Goal: Information Seeking & Learning: Learn about a topic

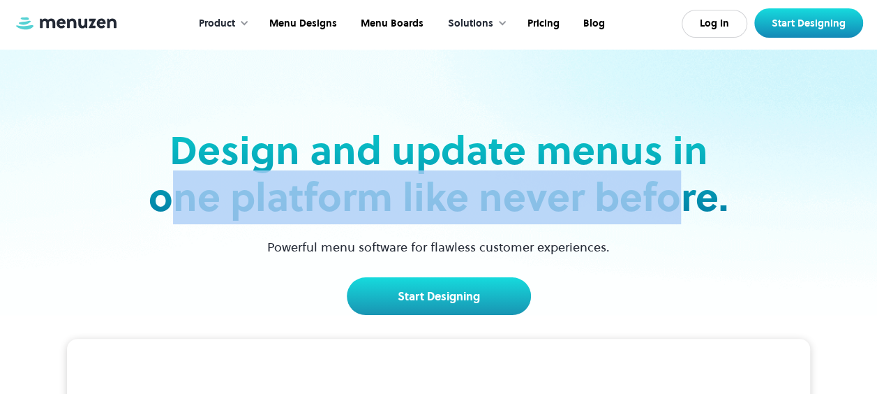
drag, startPoint x: 170, startPoint y: 202, endPoint x: 676, endPoint y: 209, distance: 506.0
click at [673, 209] on h2 "Design and update menus in one platform like never before." at bounding box center [438, 174] width 589 height 94
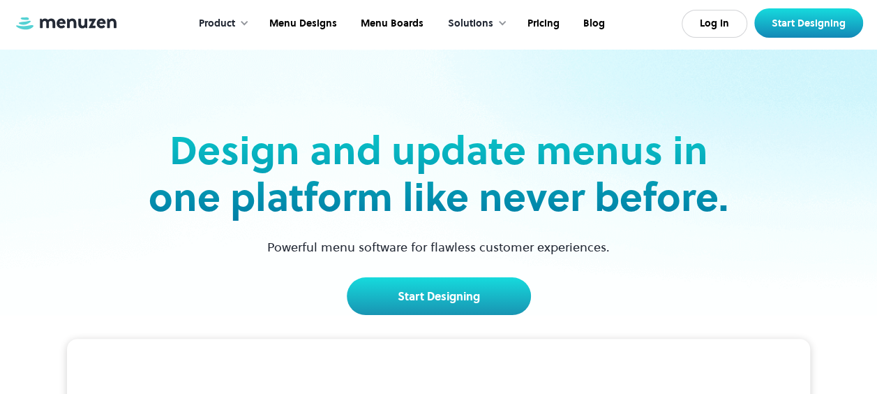
drag, startPoint x: 676, startPoint y: 209, endPoint x: 773, endPoint y: 208, distance: 97.7
click at [780, 207] on div "Design and update menus in one platform like never before. Powerful menu softwa…" at bounding box center [438, 182] width 849 height 266
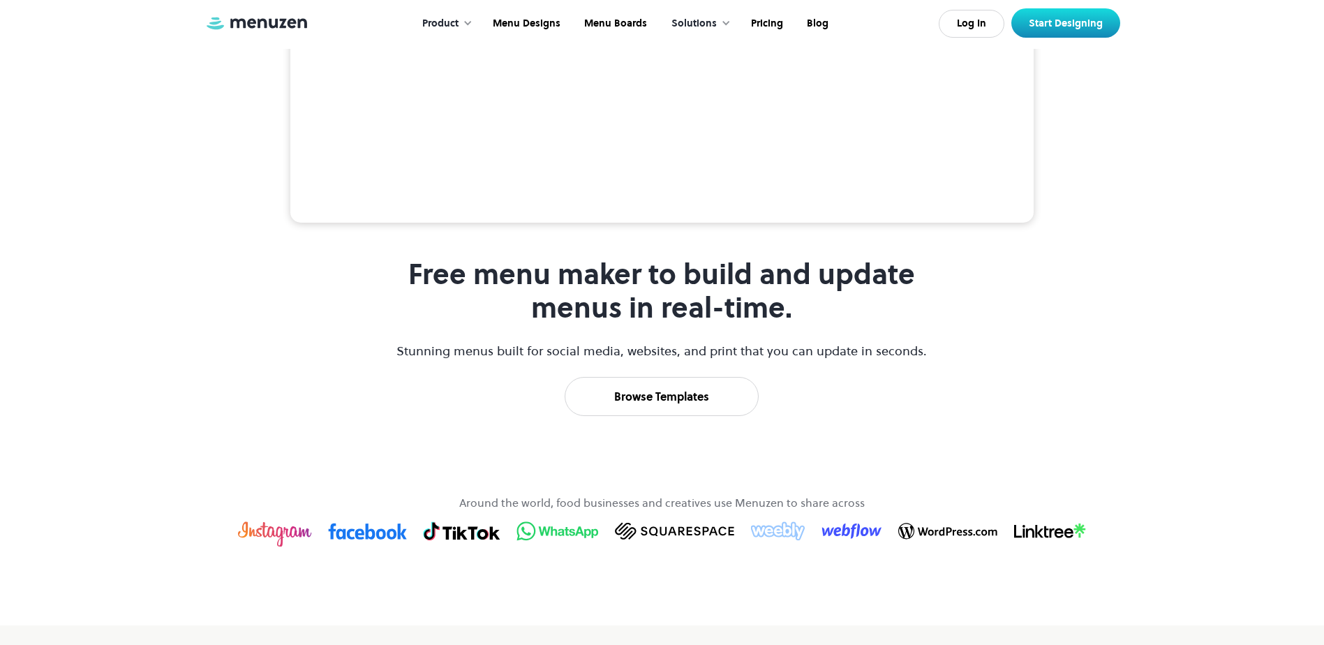
scroll to position [489, 0]
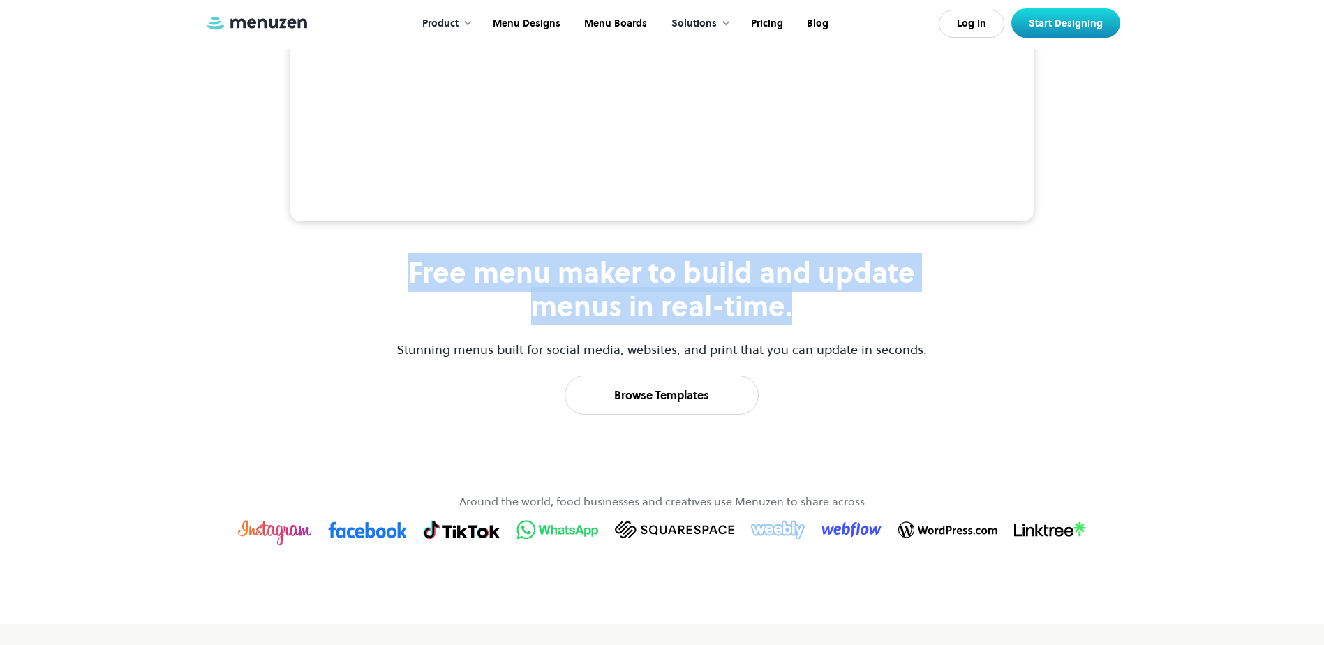
drag, startPoint x: 412, startPoint y: 389, endPoint x: 854, endPoint y: 411, distance: 442.3
click at [854, 323] on h1 "Free menu maker to build and update menus in real-time." at bounding box center [662, 289] width 534 height 67
drag, startPoint x: 854, startPoint y: 411, endPoint x: 826, endPoint y: 429, distance: 32.3
click at [826, 323] on h1 "Free menu maker to build and update menus in real-time." at bounding box center [662, 289] width 534 height 67
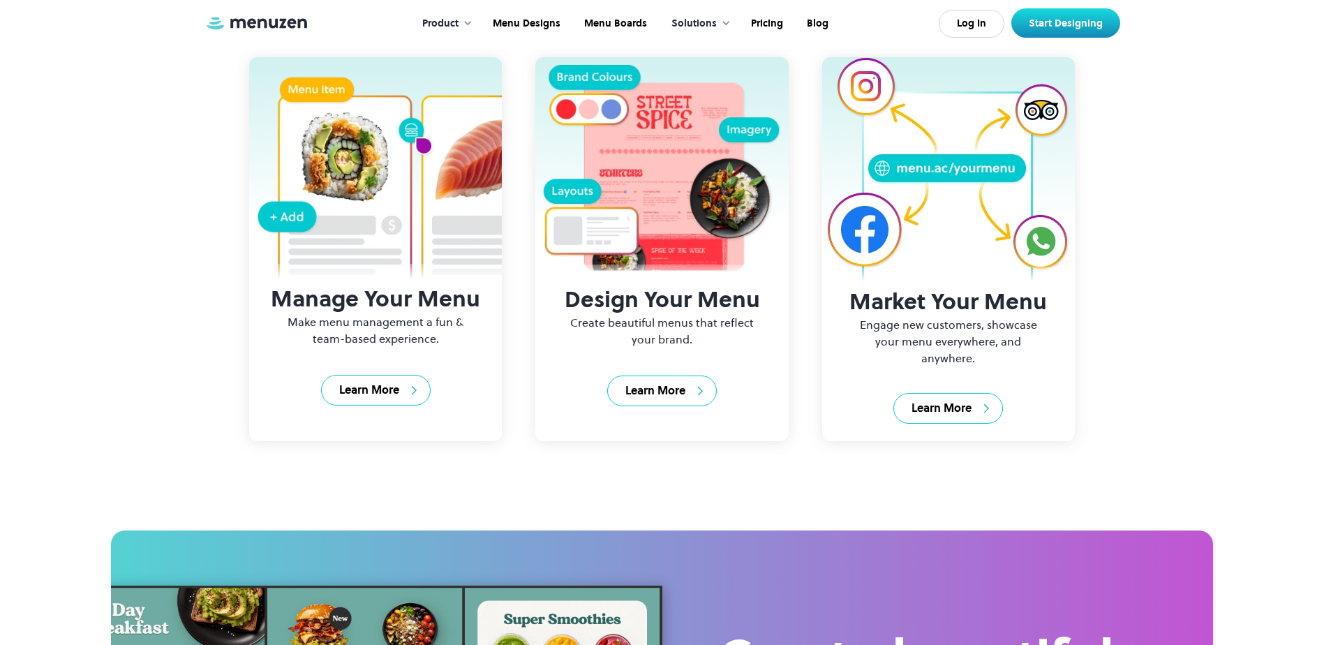
scroll to position [1535, 0]
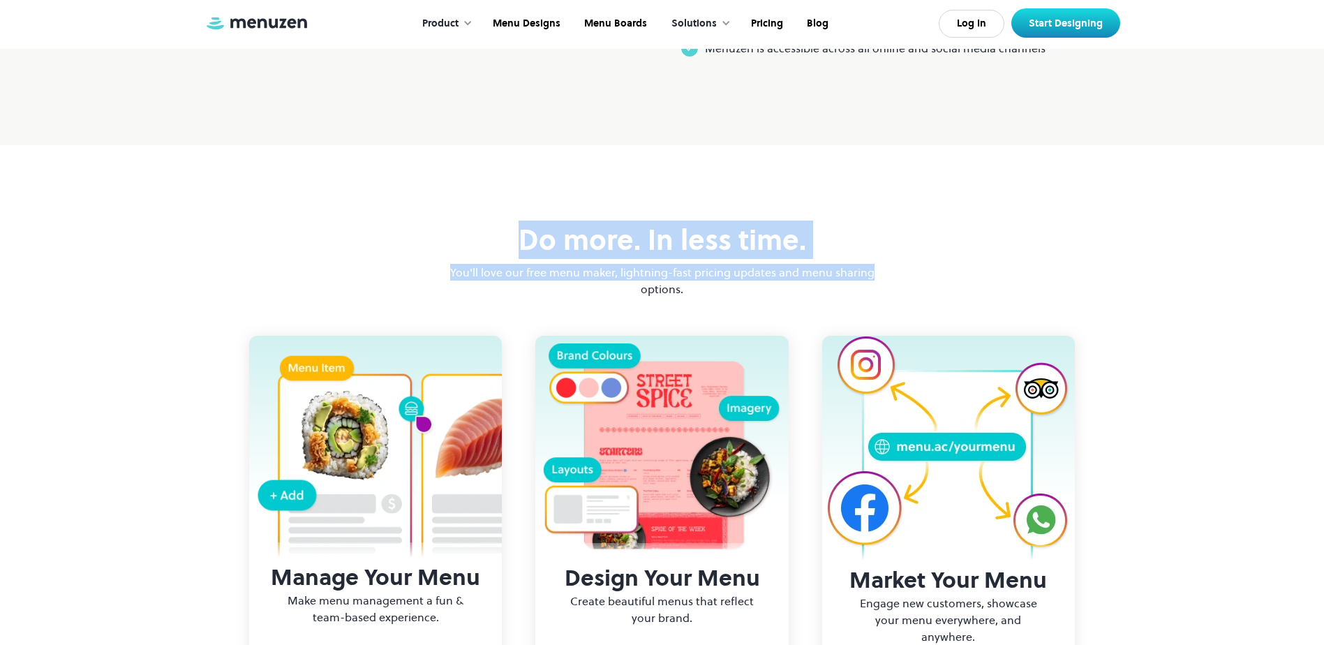
drag, startPoint x: 520, startPoint y: 369, endPoint x: 879, endPoint y: 369, distance: 359.4
click at [877, 369] on div "Do more. In less time. You'll love our free menu maker, lightning-fast pricing …" at bounding box center [662, 456] width 1324 height 622
click at [456, 297] on div "Do more. In less time. You'll love our free menu maker, lightning-fast pricing …" at bounding box center [662, 260] width 433 height 74
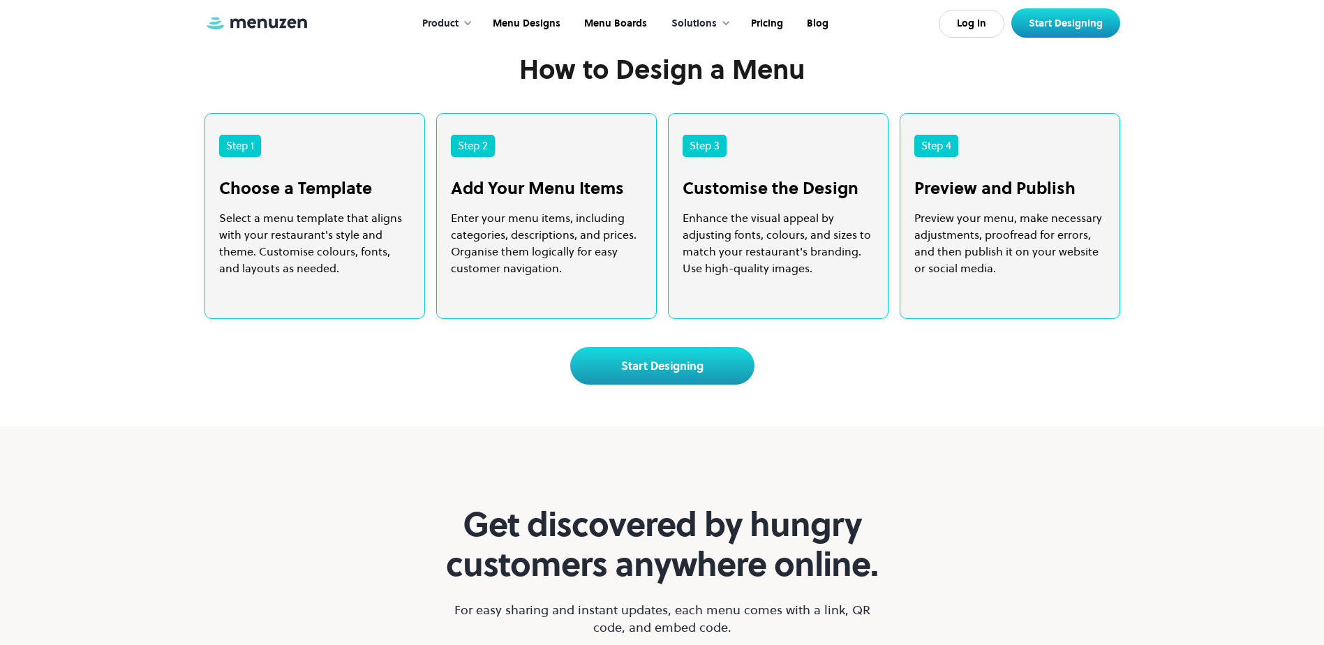
scroll to position [2861, 0]
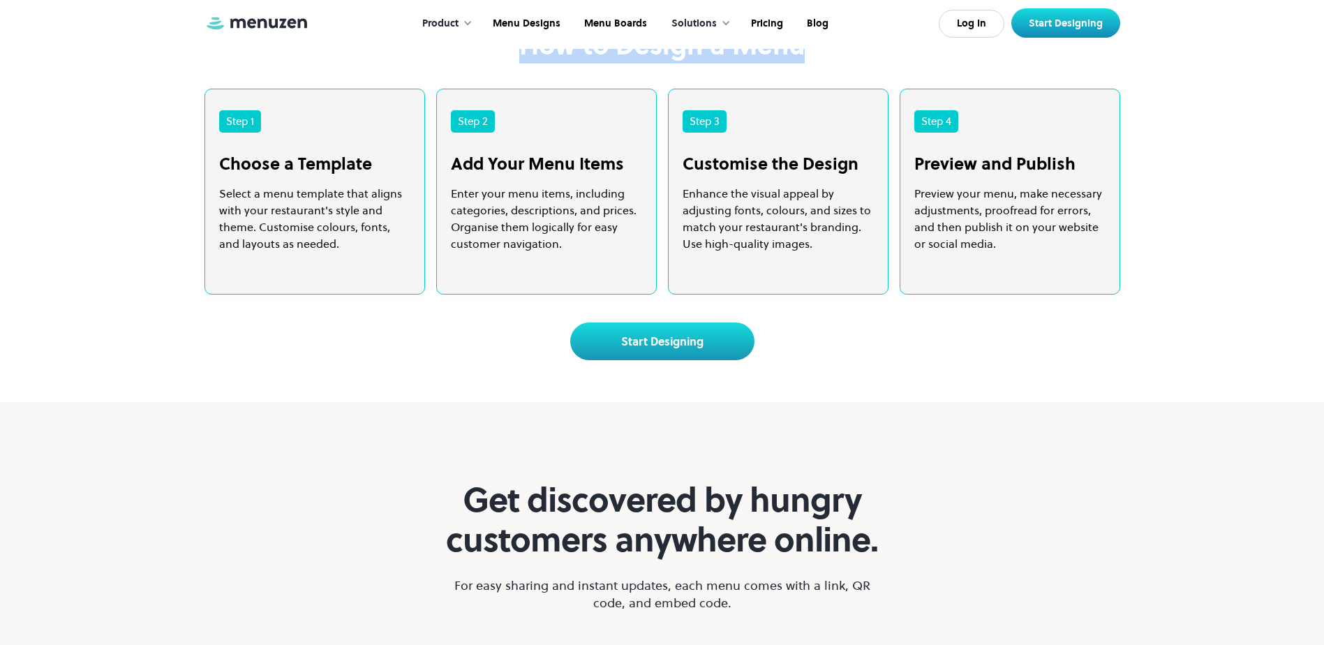
drag, startPoint x: 524, startPoint y: 177, endPoint x: 819, endPoint y: 169, distance: 294.6
click at [819, 89] on div "How to Design a Menu" at bounding box center [662, 58] width 1296 height 59
drag, startPoint x: 819, startPoint y: 169, endPoint x: 818, endPoint y: 191, distance: 22.3
click at [818, 89] on div "How to Design a Menu" at bounding box center [662, 58] width 1296 height 59
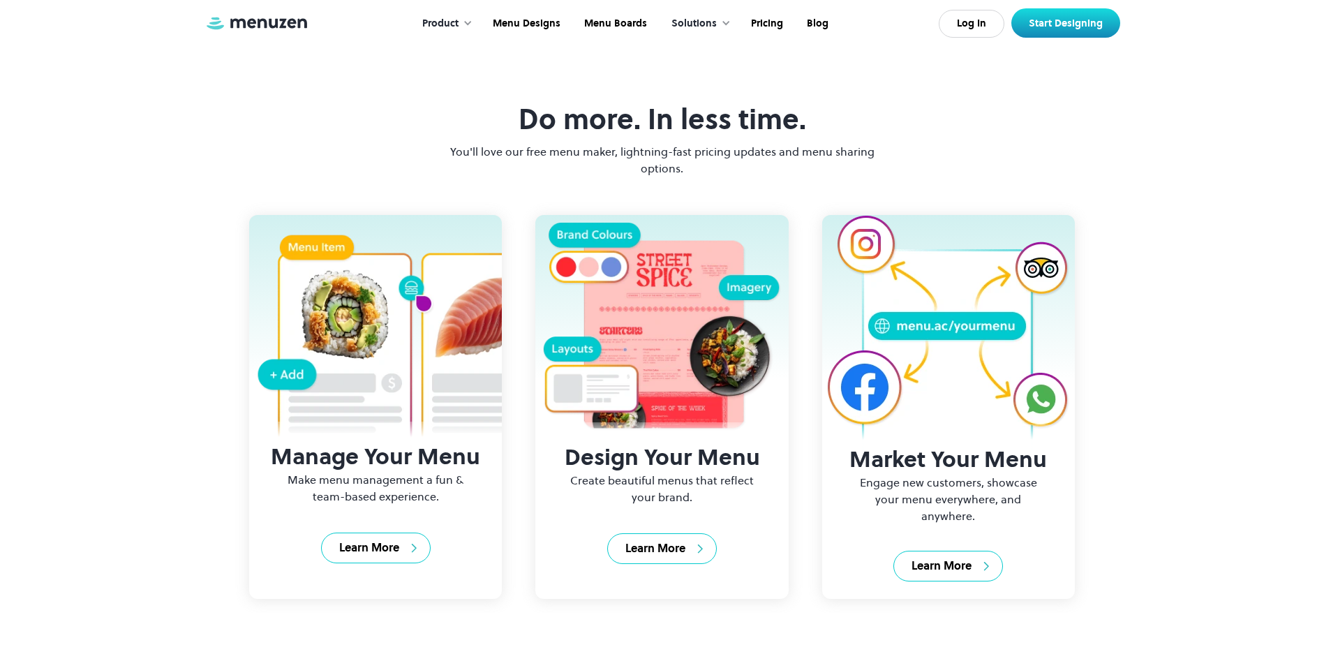
scroll to position [1537, 0]
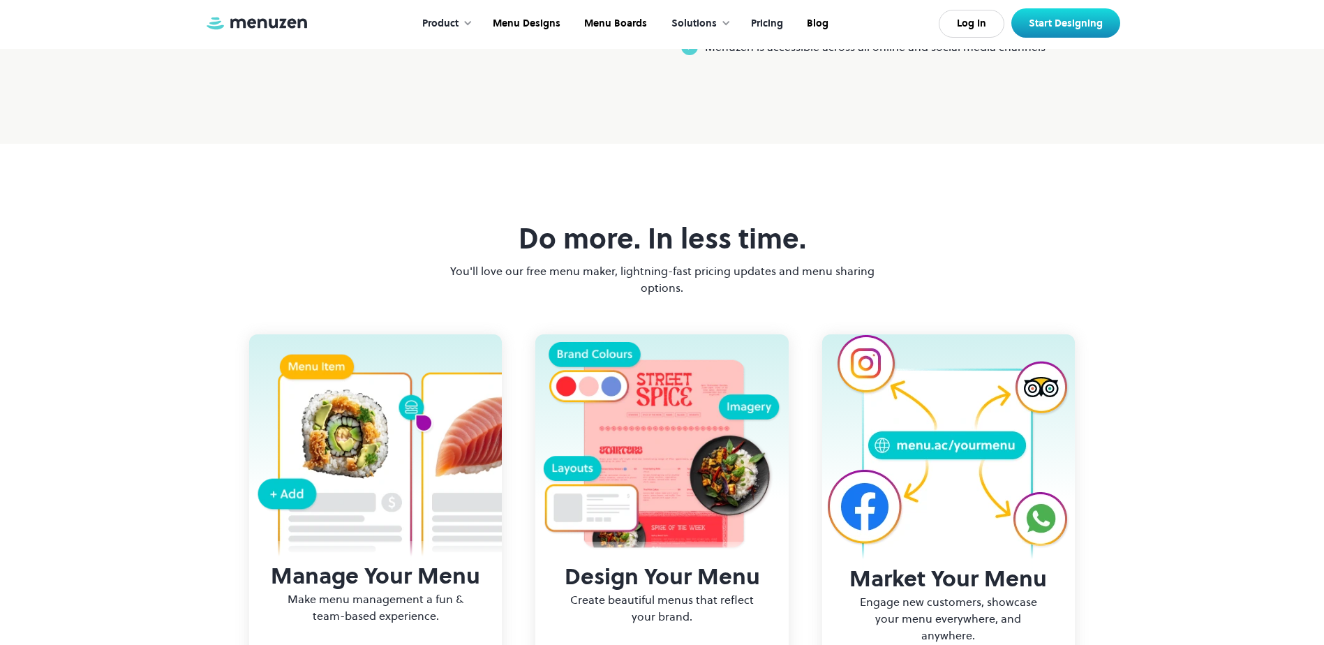
click at [758, 28] on link "Pricing" at bounding box center [766, 23] width 56 height 43
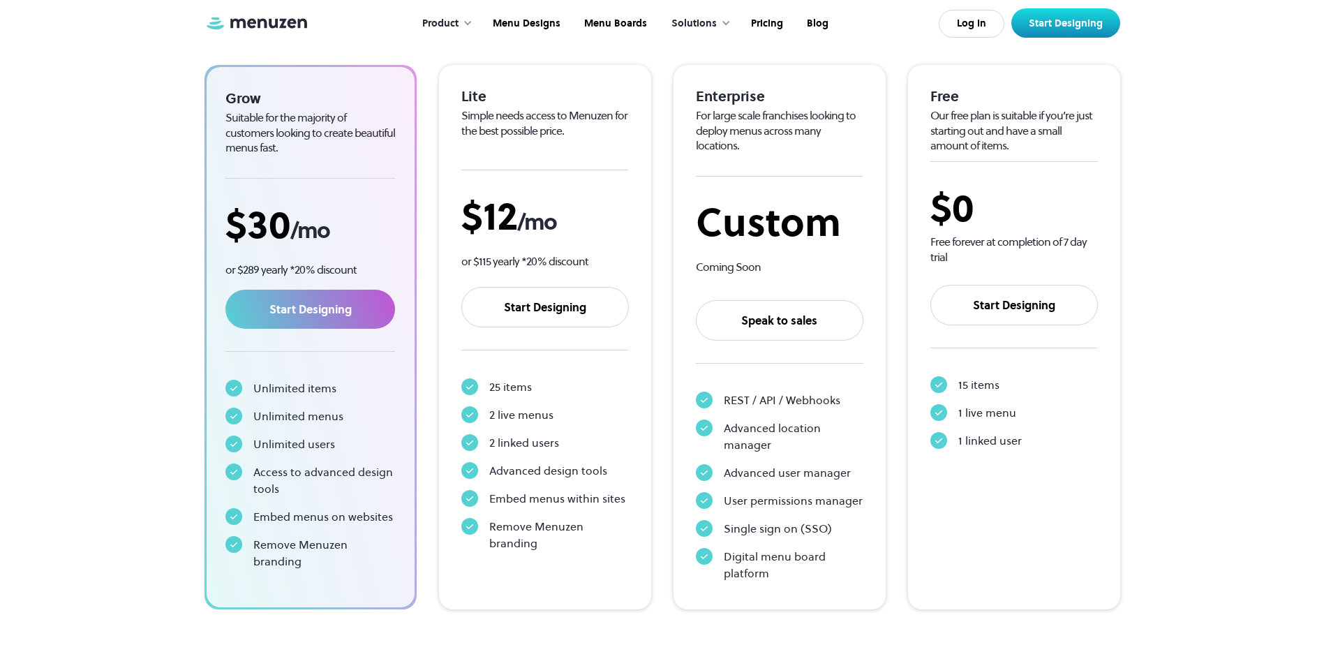
scroll to position [279, 0]
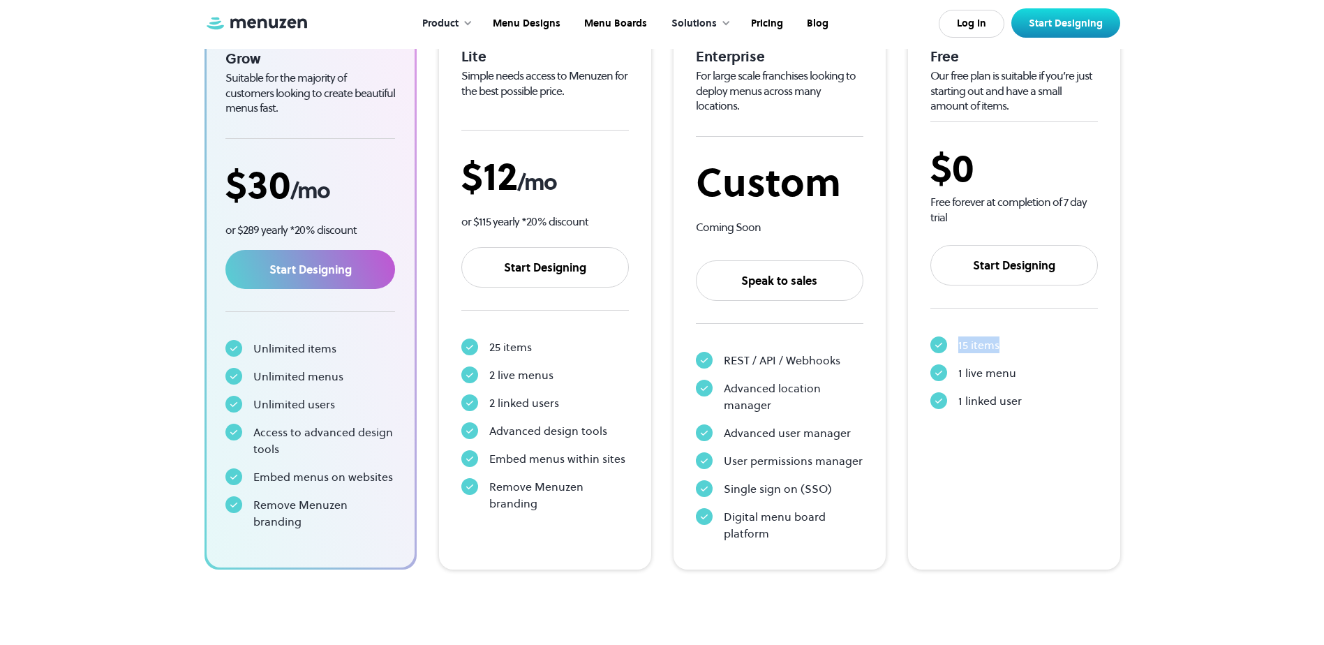
drag, startPoint x: 958, startPoint y: 344, endPoint x: 1025, endPoint y: 345, distance: 67.0
click at [1025, 345] on div "15 items" at bounding box center [1013, 344] width 167 height 17
drag, startPoint x: 1025, startPoint y: 345, endPoint x: 1026, endPoint y: 371, distance: 25.8
click at [1026, 371] on div "1 live menu" at bounding box center [1013, 372] width 167 height 17
drag, startPoint x: 1026, startPoint y: 371, endPoint x: 1029, endPoint y: 398, distance: 27.4
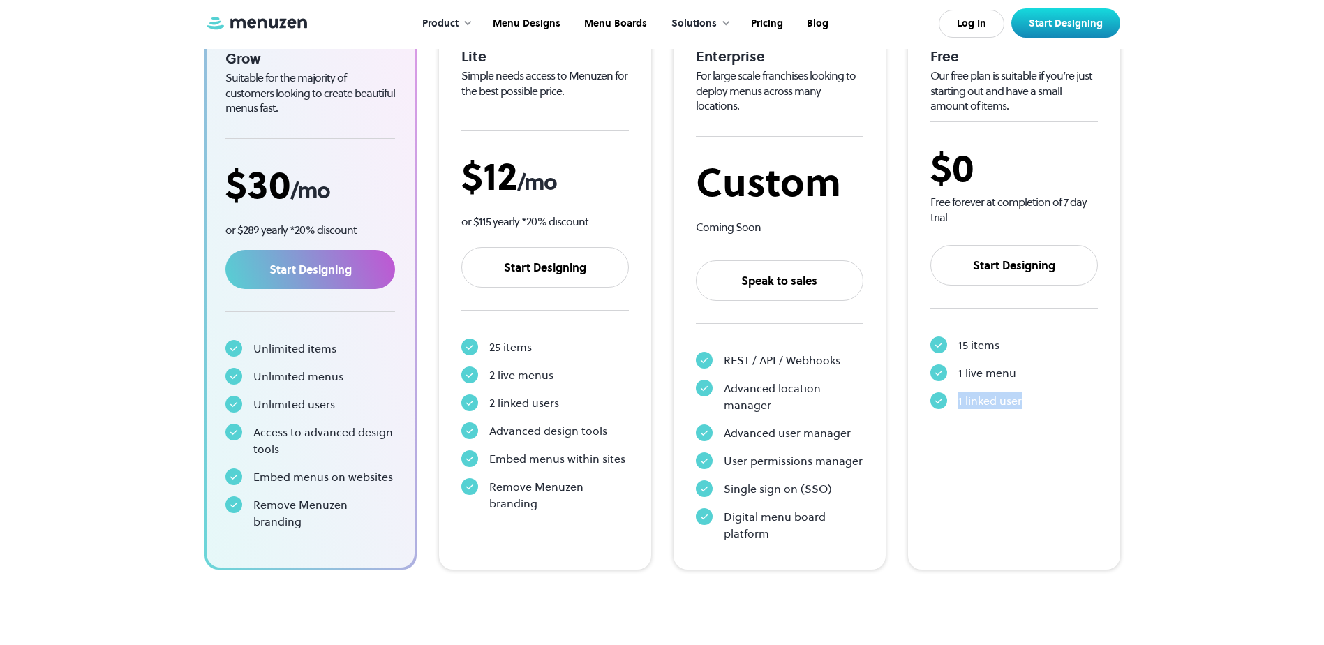
click at [1029, 398] on div "1 linked user" at bounding box center [1013, 400] width 167 height 17
drag, startPoint x: 487, startPoint y: 345, endPoint x: 548, endPoint y: 345, distance: 60.7
click at [548, 345] on div "25 items" at bounding box center [544, 346] width 167 height 17
drag, startPoint x: 548, startPoint y: 345, endPoint x: 572, endPoint y: 373, distance: 37.2
click at [572, 373] on div "2 live menus" at bounding box center [544, 374] width 167 height 17
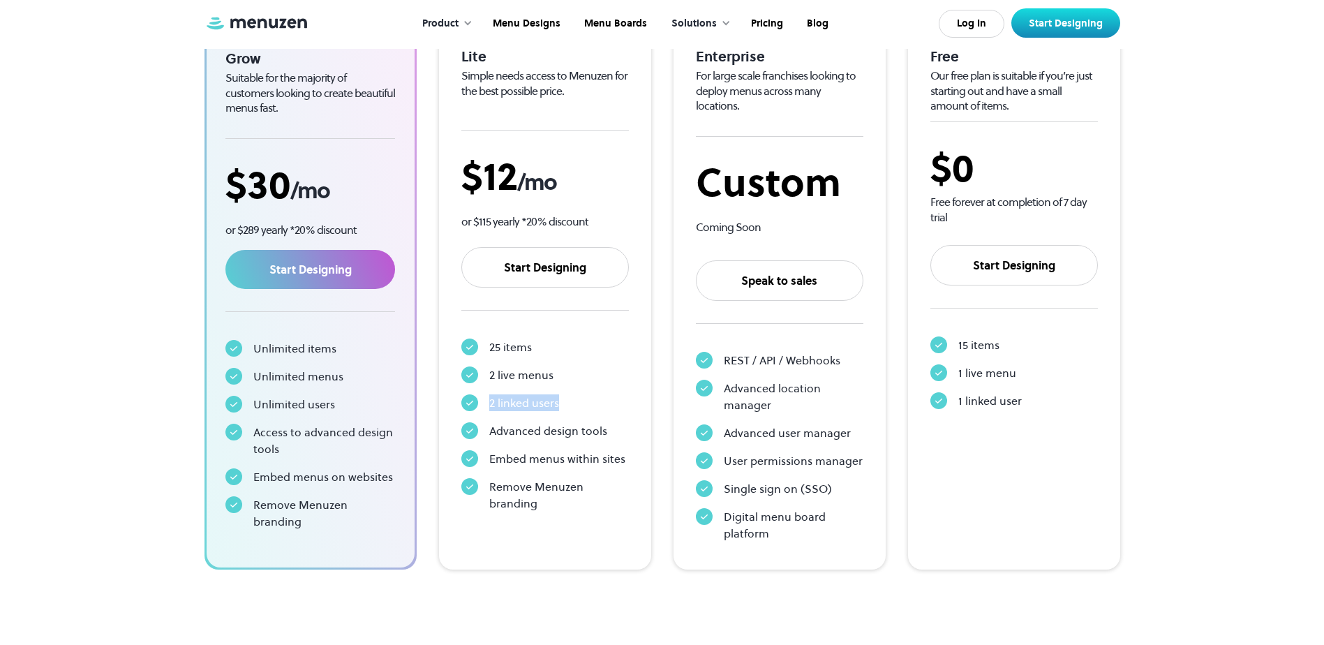
drag, startPoint x: 572, startPoint y: 373, endPoint x: 579, endPoint y: 403, distance: 30.8
click at [579, 403] on div "2 linked users" at bounding box center [544, 402] width 167 height 17
drag, startPoint x: 579, startPoint y: 403, endPoint x: 608, endPoint y: 433, distance: 41.5
click at [608, 433] on div "Advanced design tools" at bounding box center [544, 430] width 167 height 17
drag, startPoint x: 487, startPoint y: 463, endPoint x: 625, endPoint y: 456, distance: 138.3
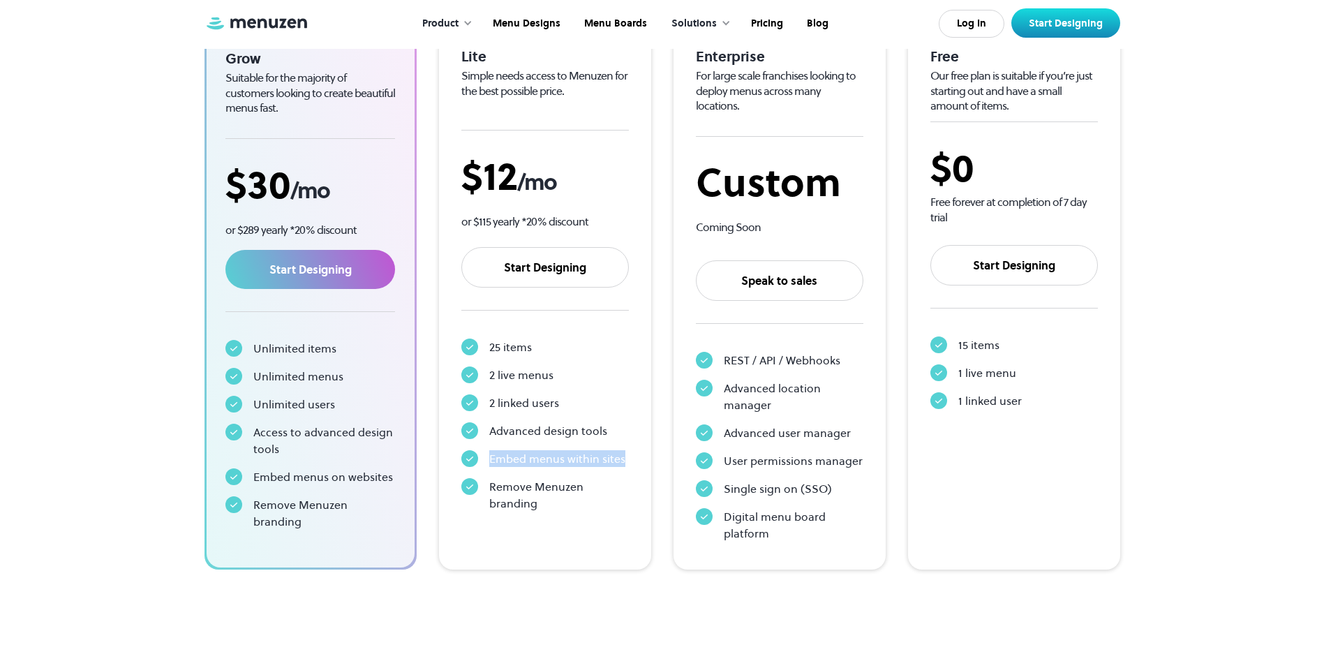
click at [625, 456] on div "Embed menus within sites" at bounding box center [544, 458] width 167 height 17
drag, startPoint x: 493, startPoint y: 490, endPoint x: 566, endPoint y: 505, distance: 74.7
click at [566, 505] on div "Remove Menuzen branding" at bounding box center [559, 494] width 140 height 33
drag, startPoint x: 566, startPoint y: 505, endPoint x: 535, endPoint y: 514, distance: 32.0
click at [559, 520] on div "Lite Simple needs access to Menuzen for the best possible price. $ 12 /mo or $1…" at bounding box center [545, 297] width 212 height 544
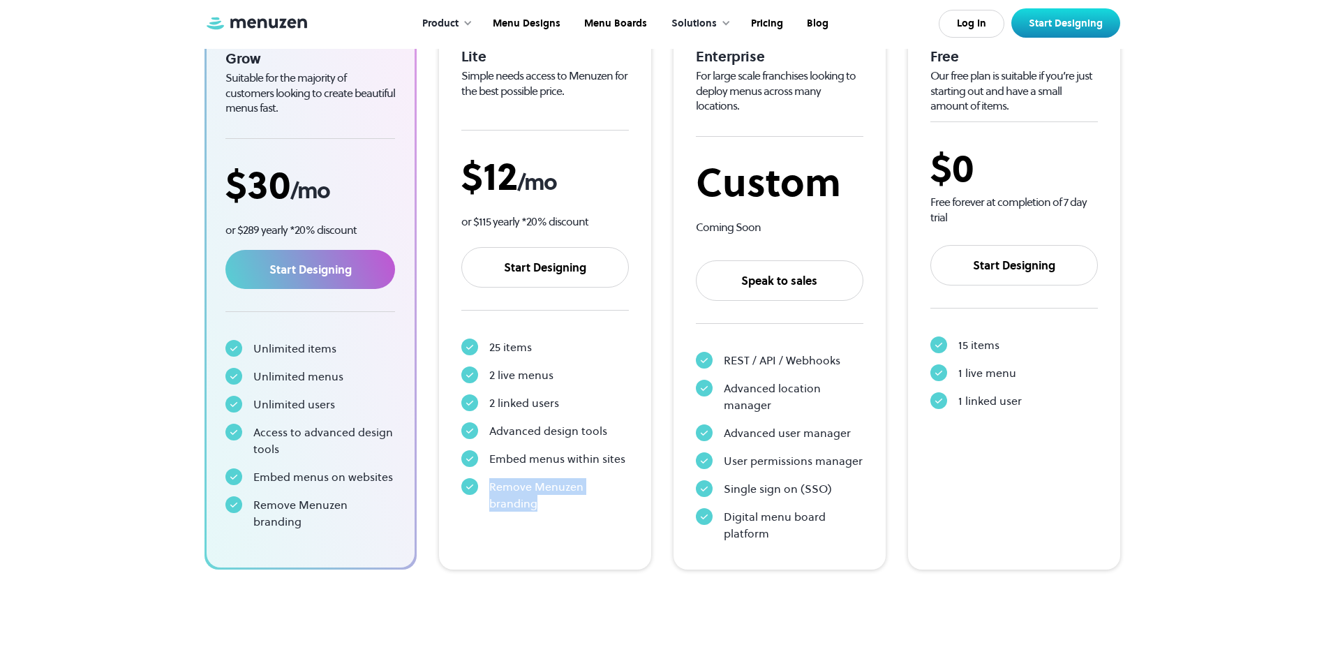
drag, startPoint x: 488, startPoint y: 486, endPoint x: 559, endPoint y: 501, distance: 72.8
click at [559, 501] on div "Remove Menuzen branding" at bounding box center [544, 494] width 167 height 33
drag, startPoint x: 559, startPoint y: 501, endPoint x: 547, endPoint y: 526, distance: 27.2
click at [547, 526] on div "Lite Simple needs access to Menuzen for the best possible price. $ 12 /mo or $1…" at bounding box center [545, 297] width 212 height 544
drag, startPoint x: 489, startPoint y: 459, endPoint x: 639, endPoint y: 459, distance: 149.4
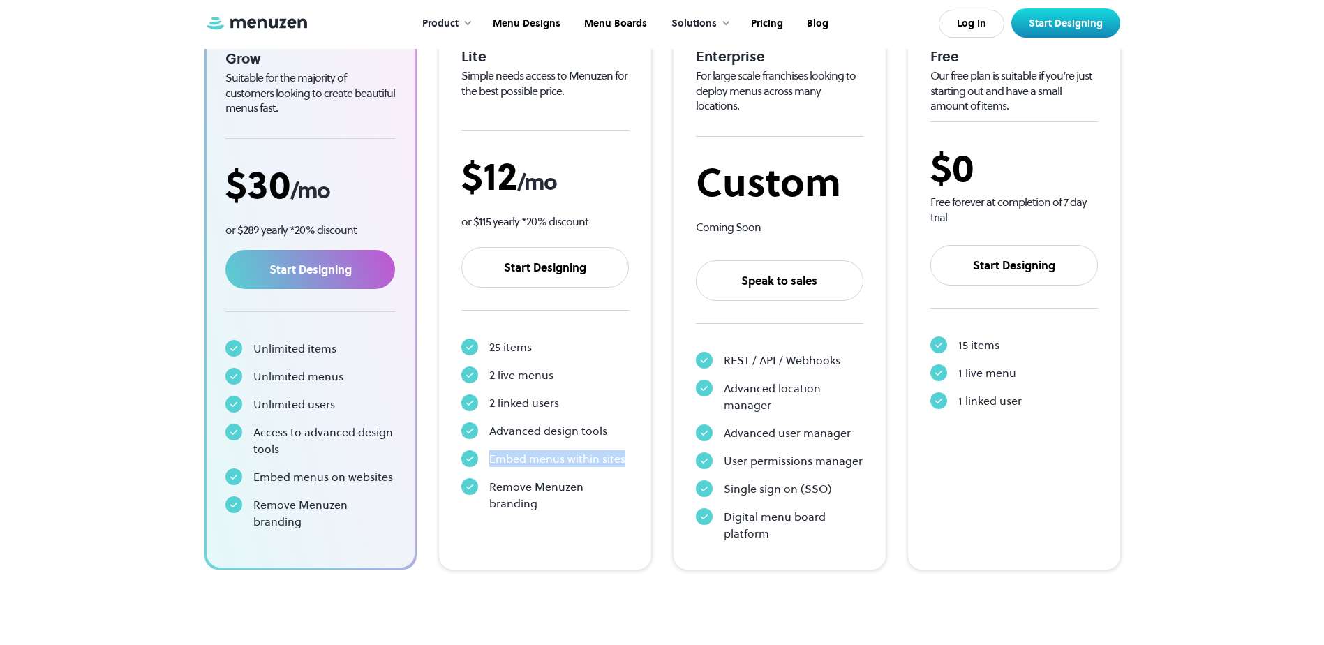
click at [639, 459] on div "Lite Simple needs access to Menuzen for the best possible price. $ 12 /mo or $1…" at bounding box center [545, 297] width 212 height 544
drag, startPoint x: 957, startPoint y: 374, endPoint x: 1025, endPoint y: 369, distance: 68.6
click at [1025, 369] on div "1 live menu" at bounding box center [1013, 372] width 167 height 17
drag, startPoint x: 1025, startPoint y: 369, endPoint x: 1023, endPoint y: 397, distance: 28.0
click at [1023, 397] on div "1 linked user" at bounding box center [1013, 400] width 167 height 17
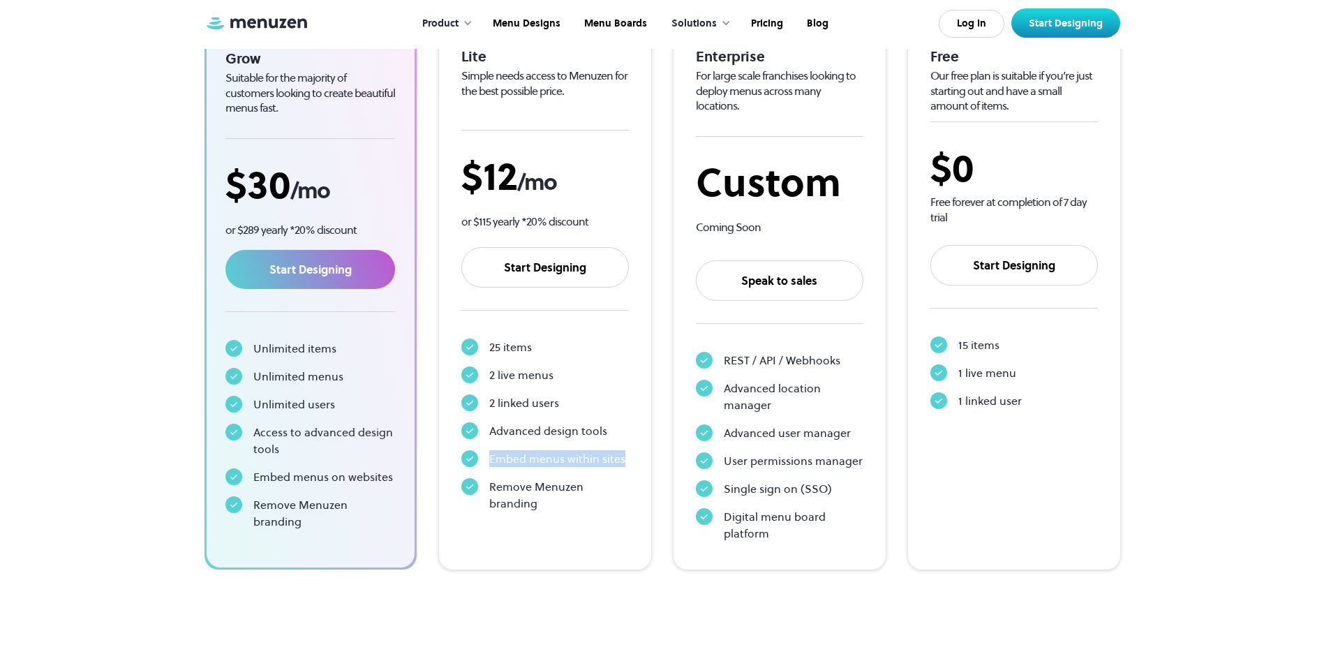
drag, startPoint x: 491, startPoint y: 459, endPoint x: 634, endPoint y: 462, distance: 143.8
click at [634, 462] on div "Lite Simple needs access to Menuzen for the best possible price. $ 12 /mo or $1…" at bounding box center [545, 297] width 212 height 544
drag, startPoint x: 490, startPoint y: 432, endPoint x: 616, endPoint y: 432, distance: 126.3
click at [616, 432] on div "Advanced design tools" at bounding box center [544, 430] width 167 height 17
drag, startPoint x: 616, startPoint y: 432, endPoint x: 544, endPoint y: 449, distance: 74.5
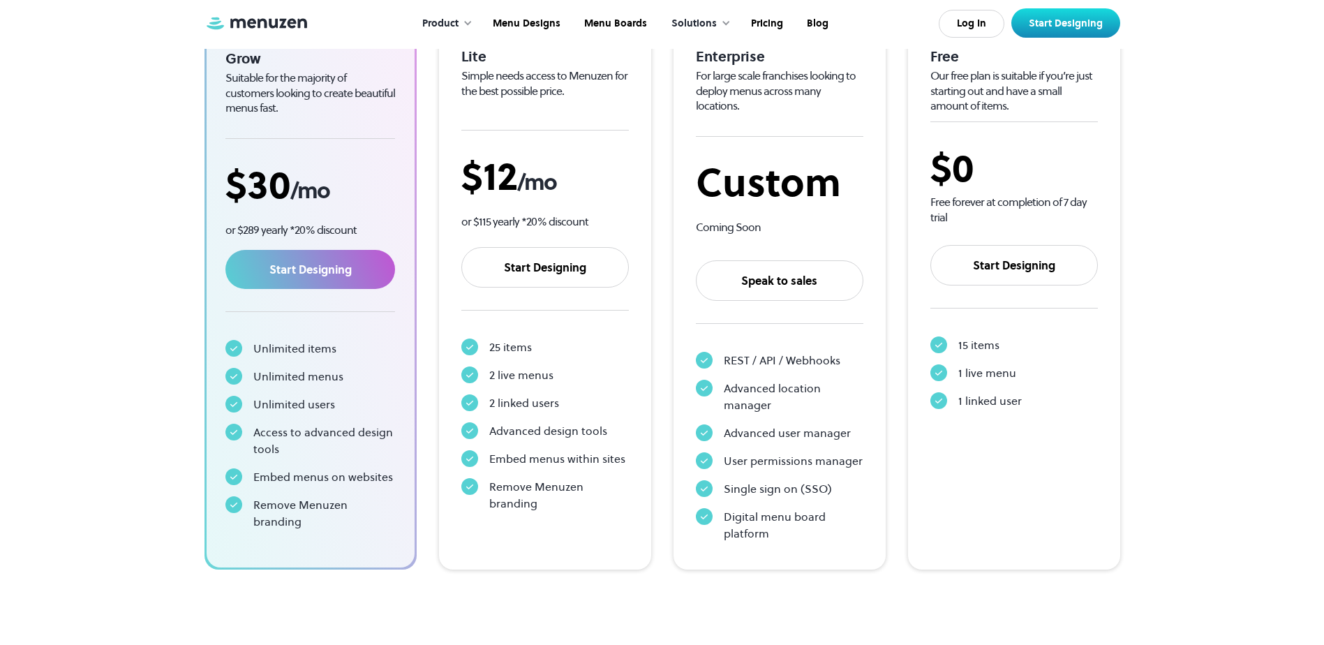
click at [556, 451] on div "Embed menus within sites" at bounding box center [557, 458] width 136 height 17
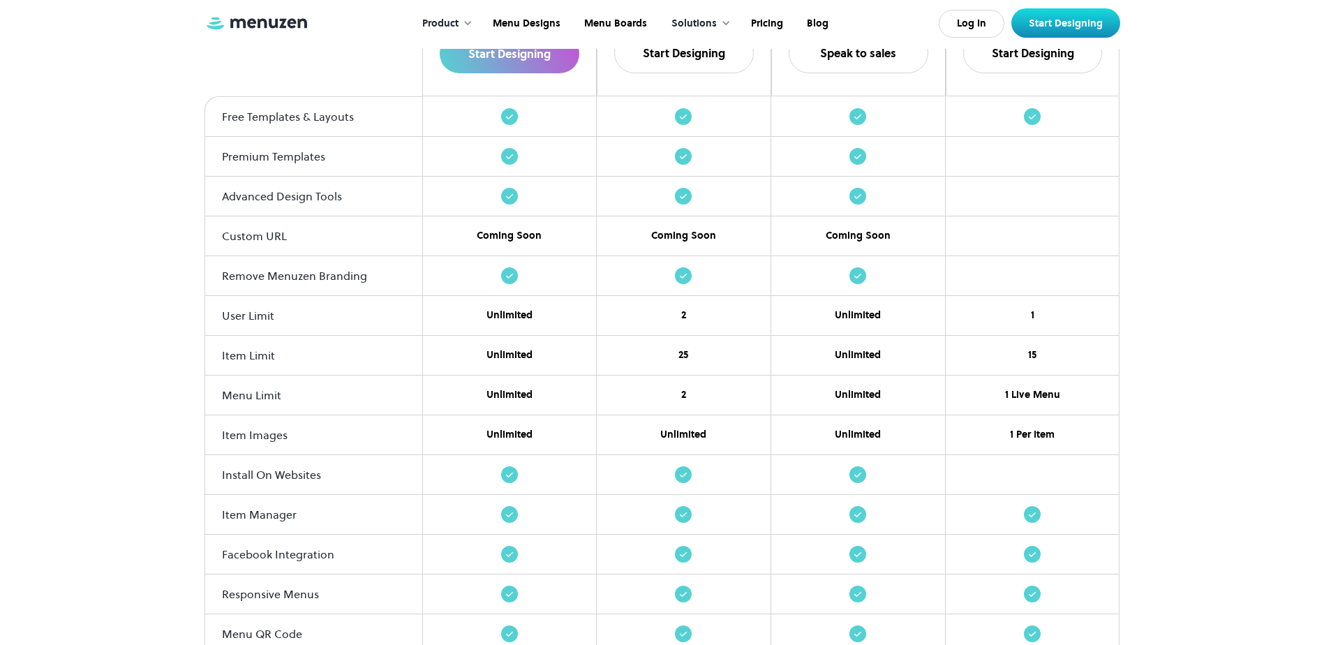
scroll to position [1466, 0]
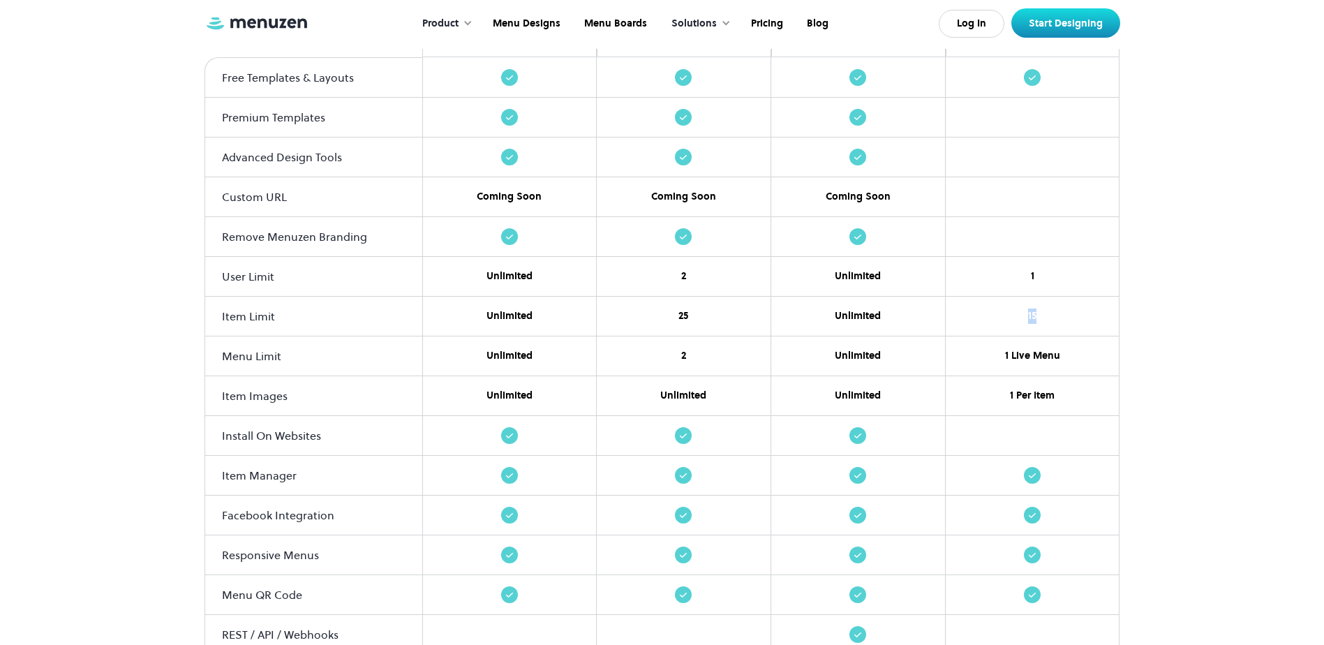
drag, startPoint x: 1025, startPoint y: 307, endPoint x: 1047, endPoint y: 305, distance: 21.7
click at [1047, 305] on div "15" at bounding box center [1033, 317] width 174 height 40
drag, startPoint x: 1047, startPoint y: 305, endPoint x: 1091, endPoint y: 341, distance: 56.6
click at [1091, 341] on div "1 Live Menu" at bounding box center [1033, 356] width 174 height 40
drag, startPoint x: 1091, startPoint y: 341, endPoint x: 1078, endPoint y: 384, distance: 45.1
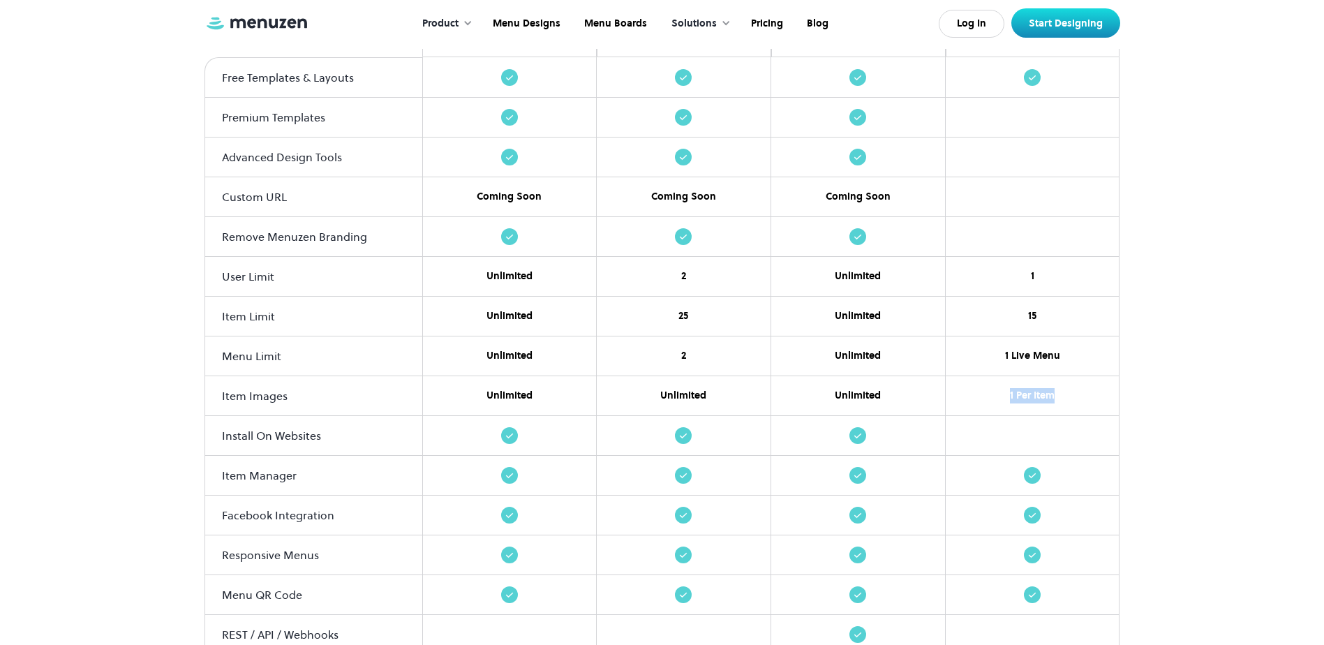
click at [1078, 384] on div "1 Per Item" at bounding box center [1033, 396] width 174 height 40
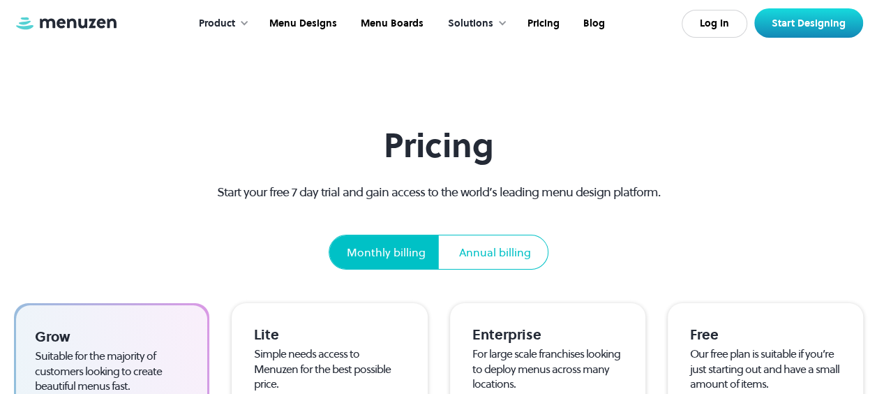
scroll to position [0, 0]
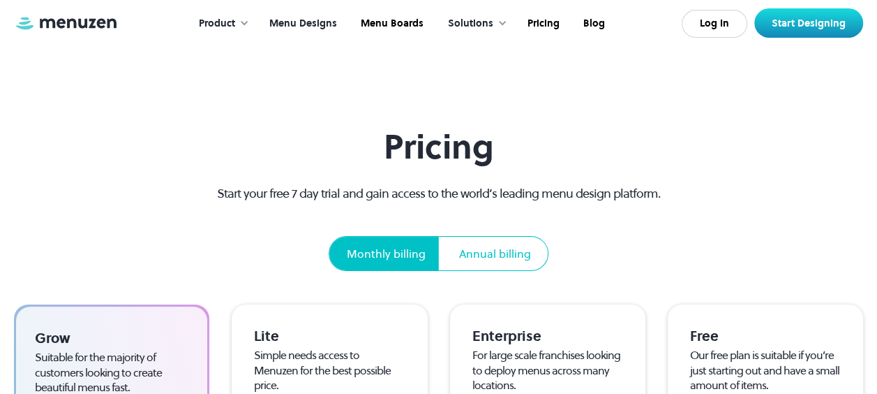
click at [317, 22] on link "Menu Designs" at bounding box center [301, 23] width 91 height 43
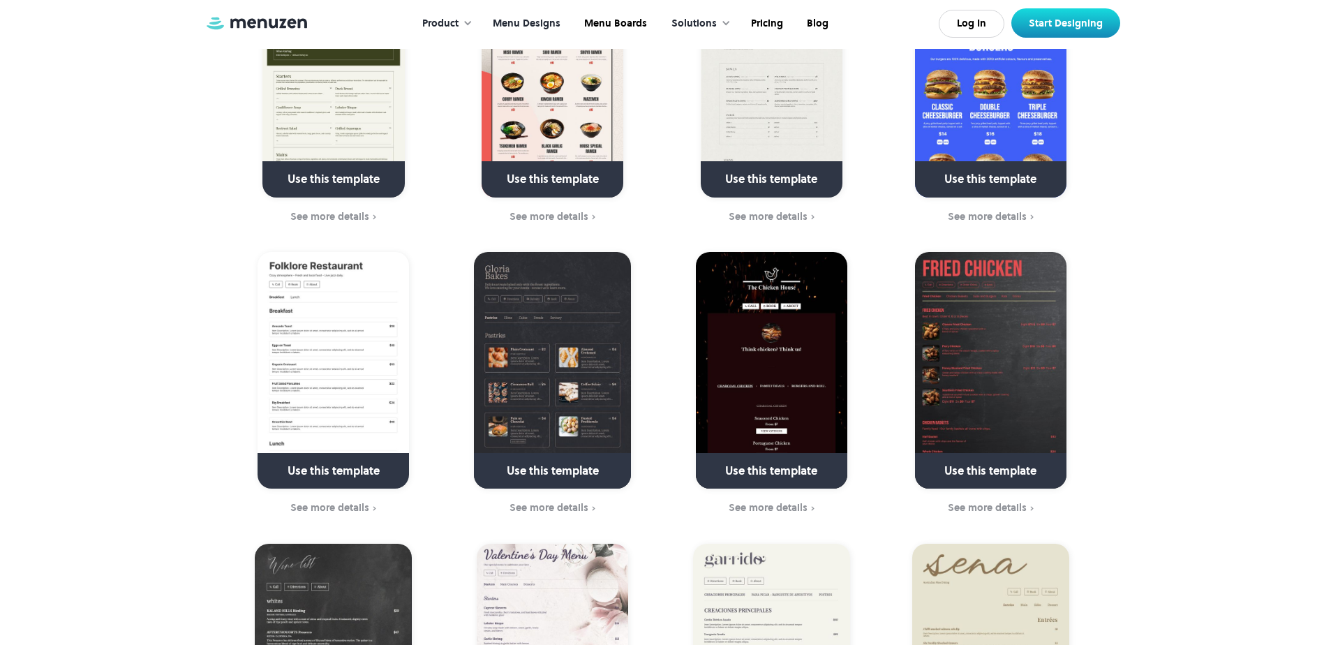
scroll to position [1047, 0]
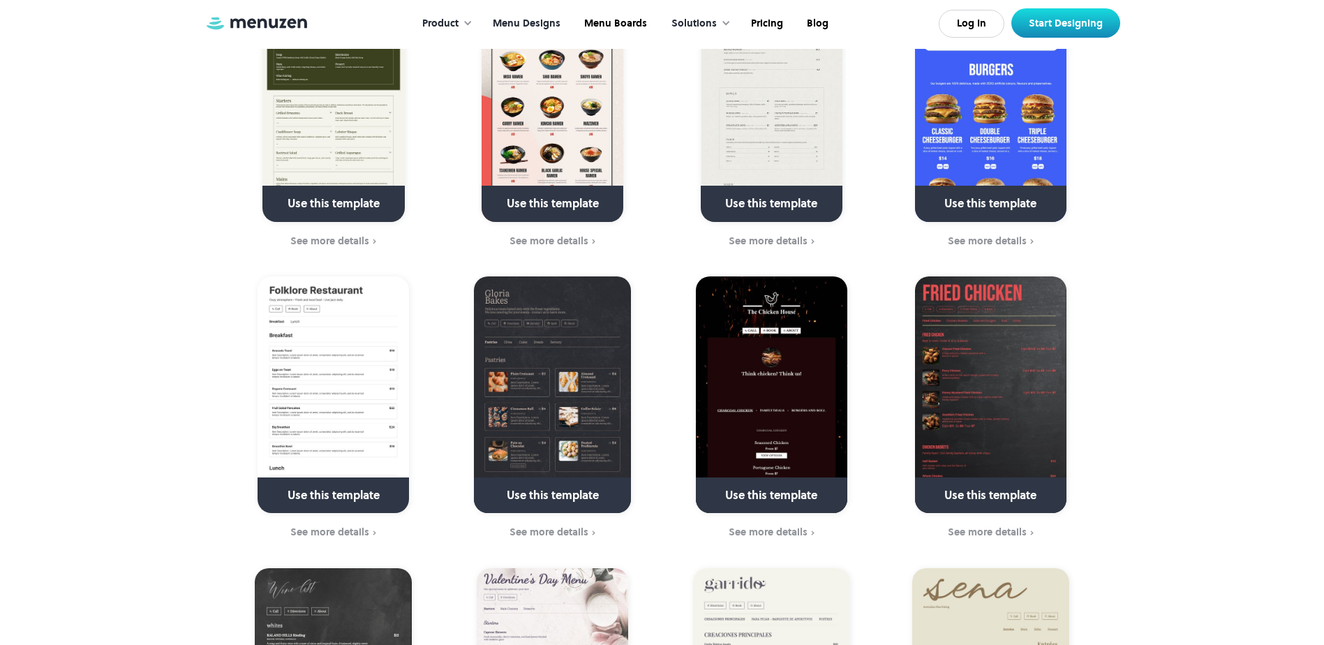
click at [877, 343] on img at bounding box center [990, 394] width 151 height 237
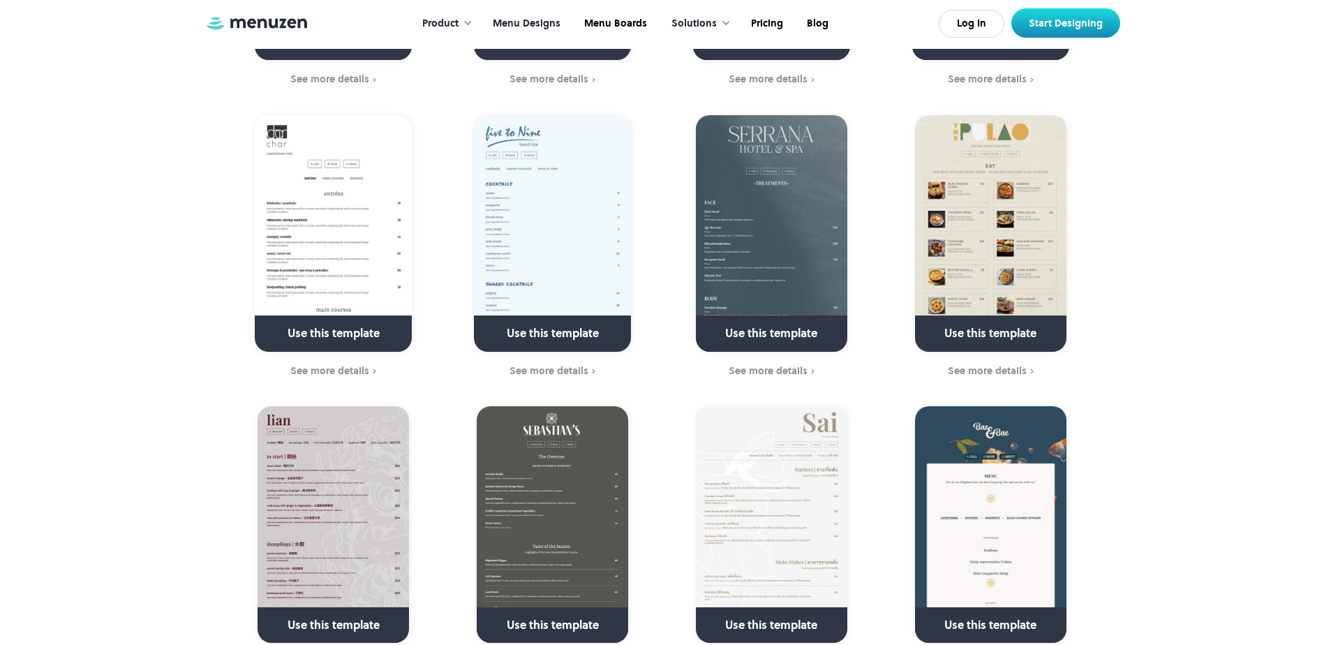
scroll to position [2373, 0]
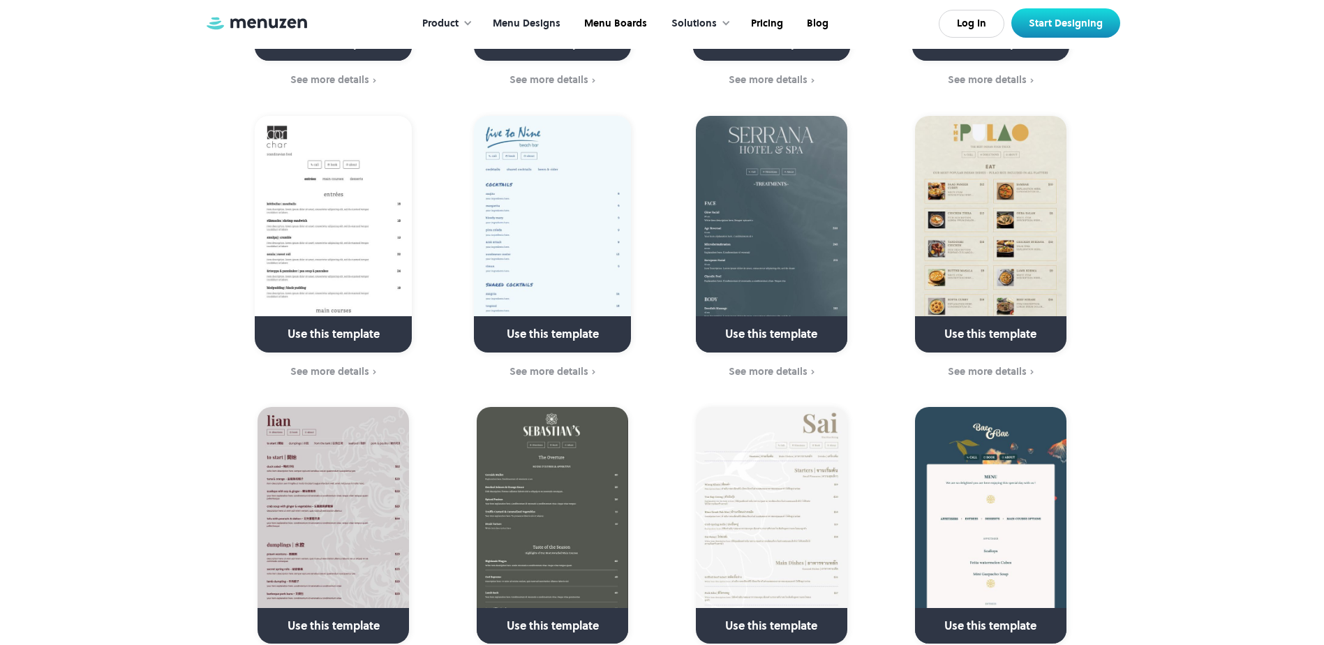
click at [877, 224] on img at bounding box center [990, 234] width 151 height 237
click at [877, 123] on img at bounding box center [990, 234] width 151 height 237
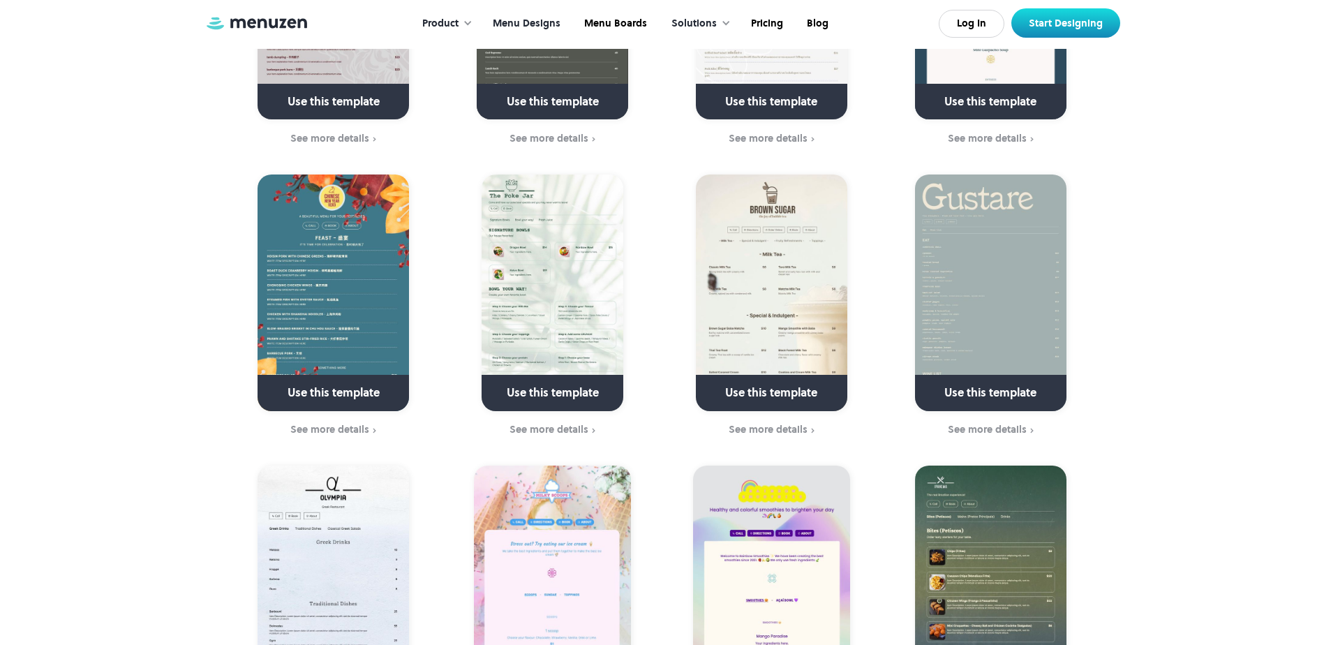
scroll to position [2931, 0]
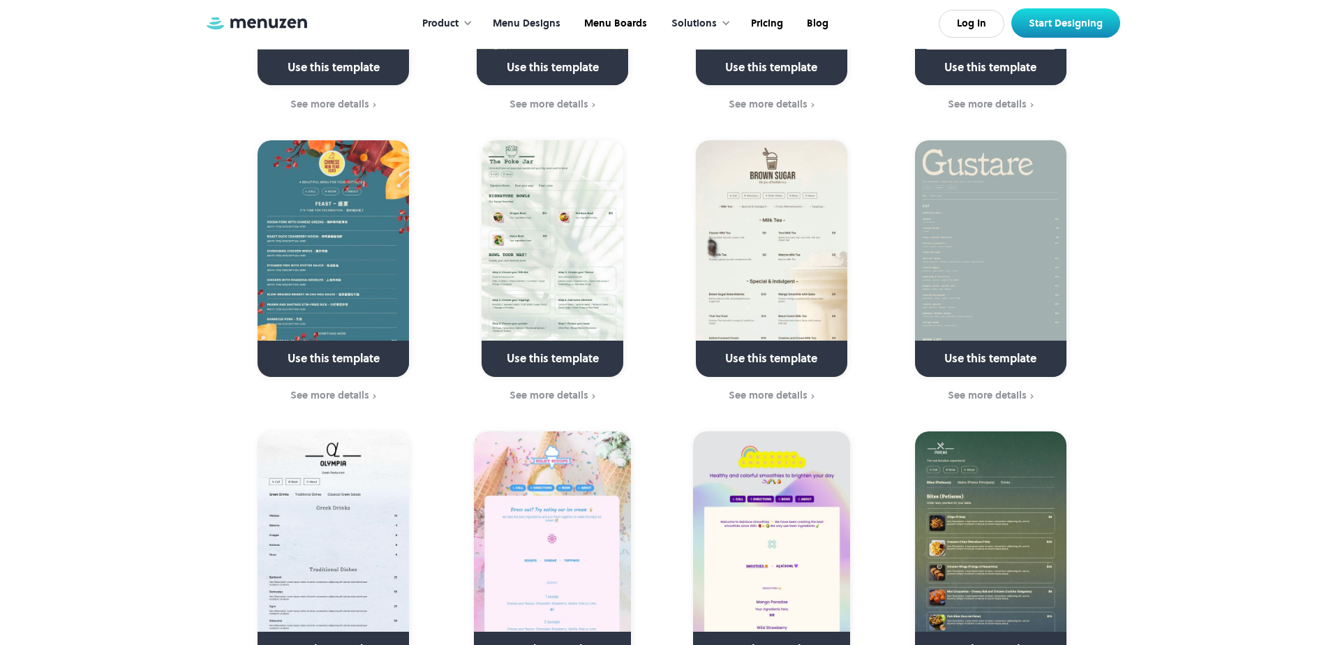
click at [338, 177] on img at bounding box center [333, 258] width 151 height 237
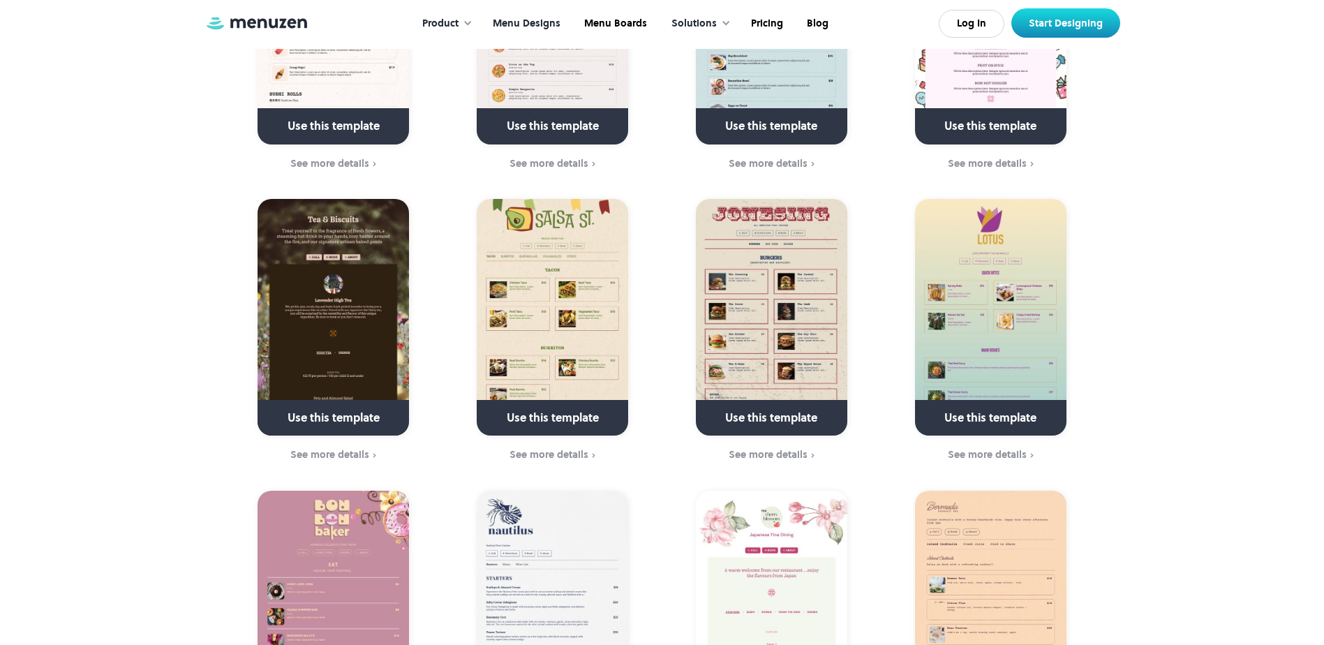
scroll to position [3838, 0]
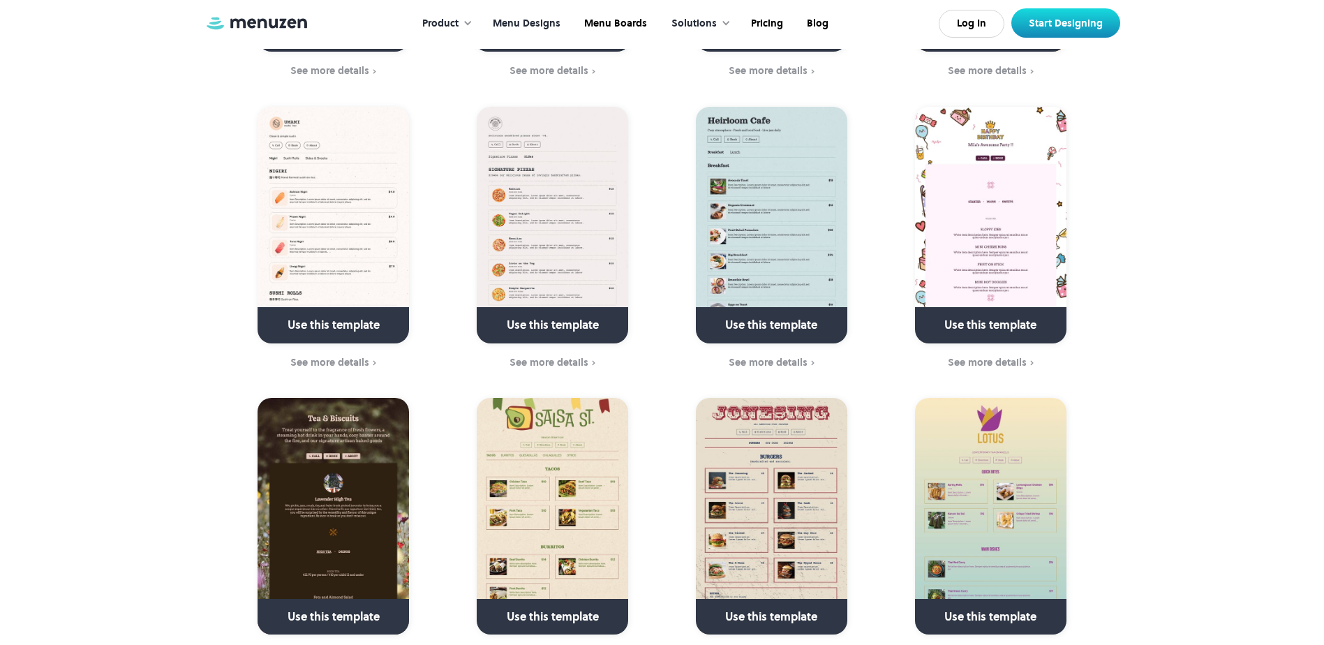
click at [779, 393] on img at bounding box center [771, 516] width 151 height 237
click at [803, 393] on img at bounding box center [771, 516] width 151 height 237
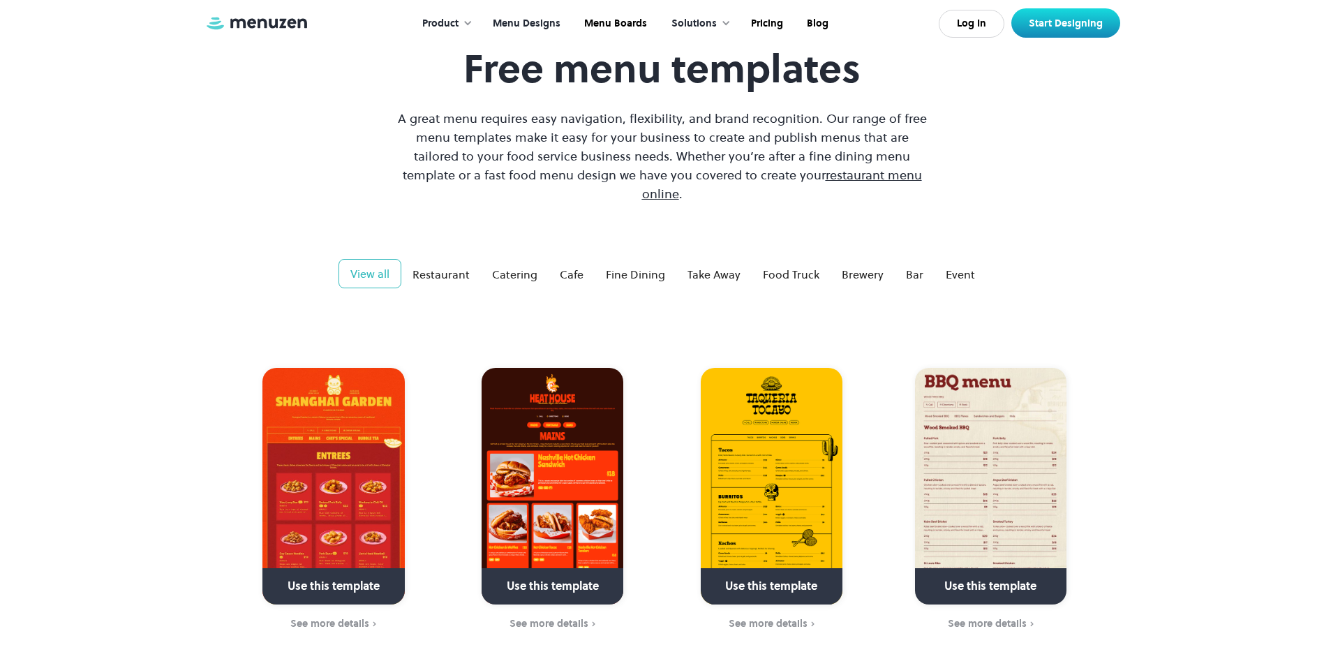
scroll to position [279, 0]
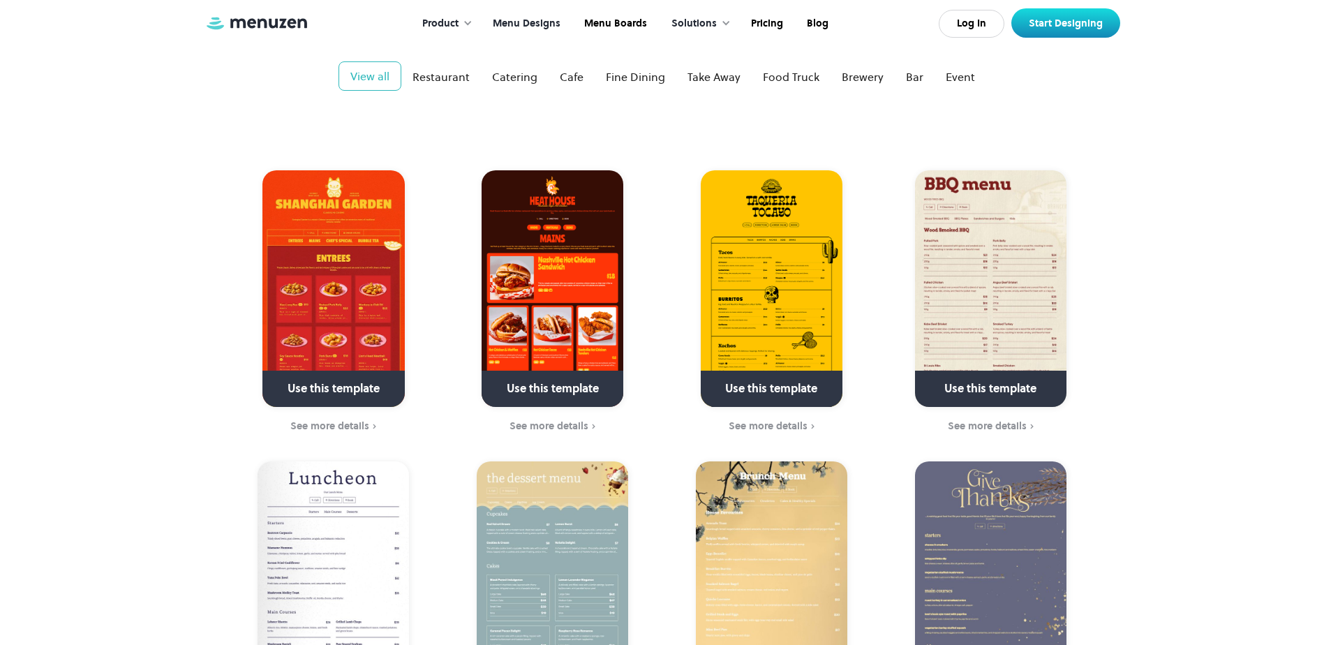
click at [877, 216] on img at bounding box center [990, 288] width 151 height 237
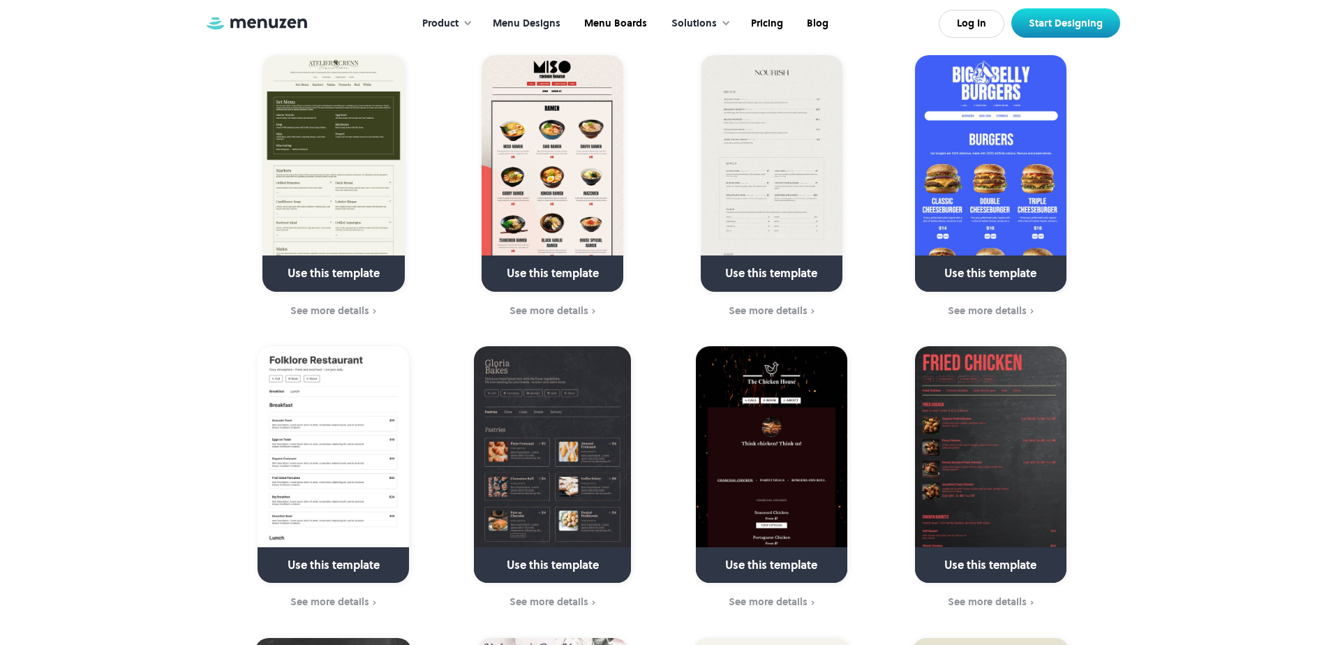
scroll to position [1047, 0]
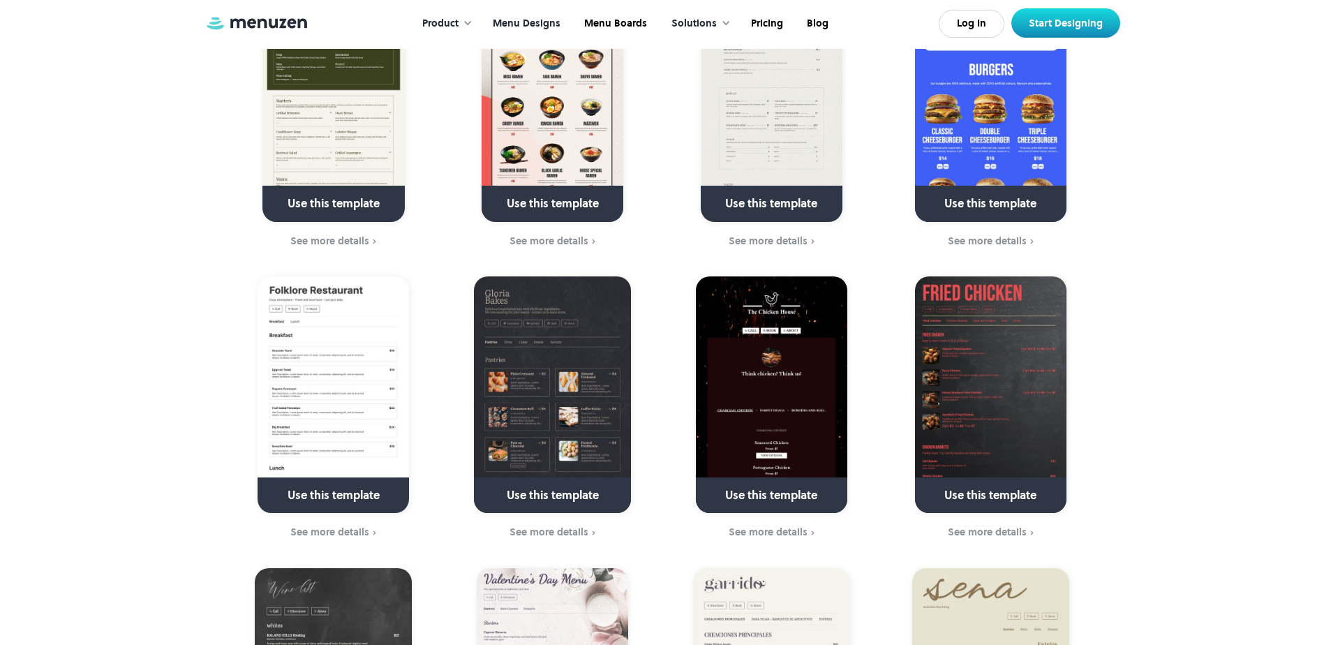
click at [877, 362] on img at bounding box center [990, 394] width 151 height 237
